Goal: Browse casually

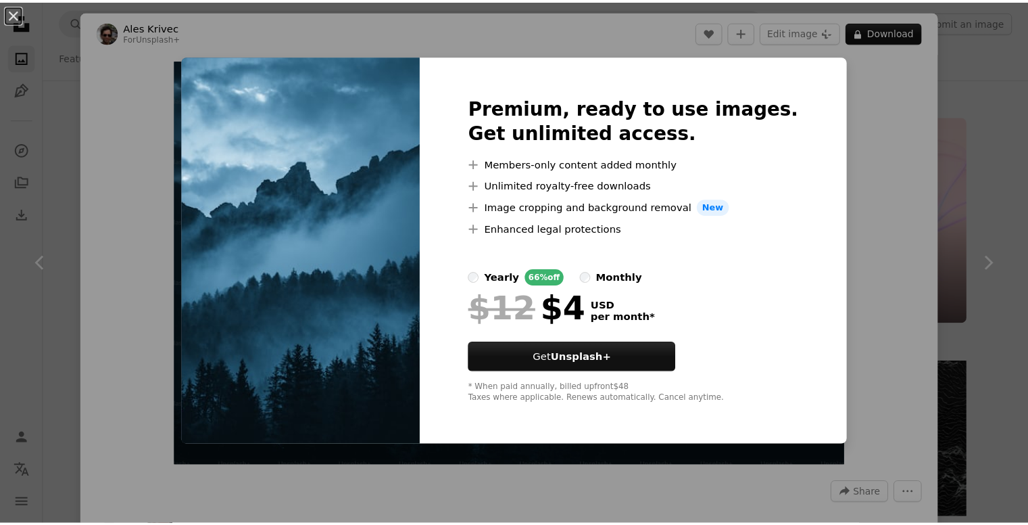
scroll to position [270, 0]
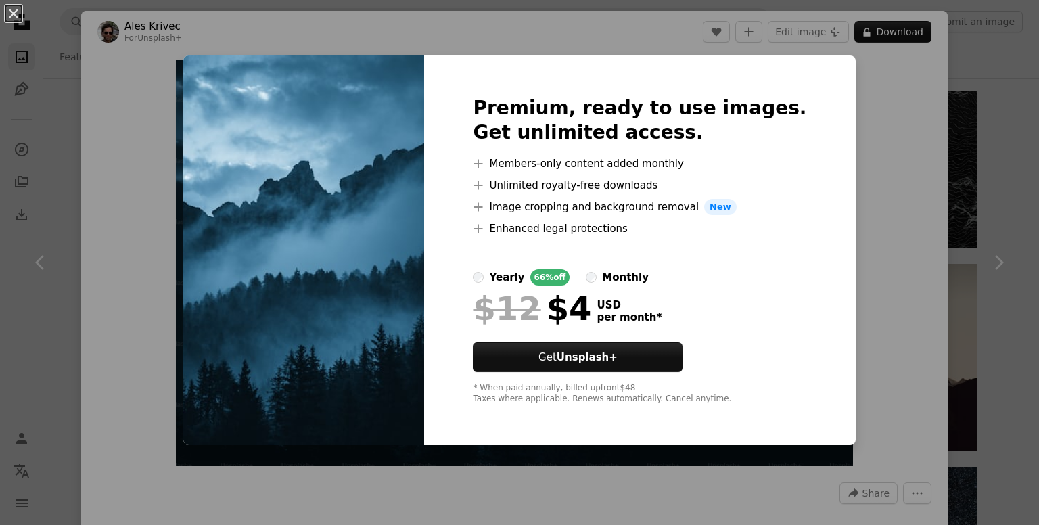
click at [876, 224] on div "An X shape Premium, ready to use images. Get unlimited access. A plus sign Memb…" at bounding box center [519, 262] width 1039 height 525
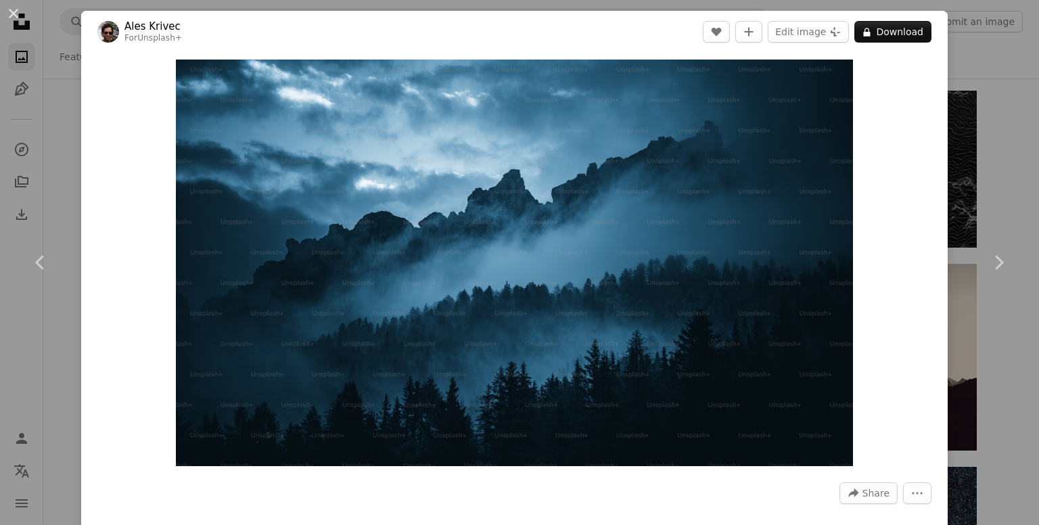
click at [22, 153] on div "An X shape Chevron left Chevron right Ales Krivec For Unsplash+ A heart A plus …" at bounding box center [519, 262] width 1039 height 525
